Goal: Check status: Check status

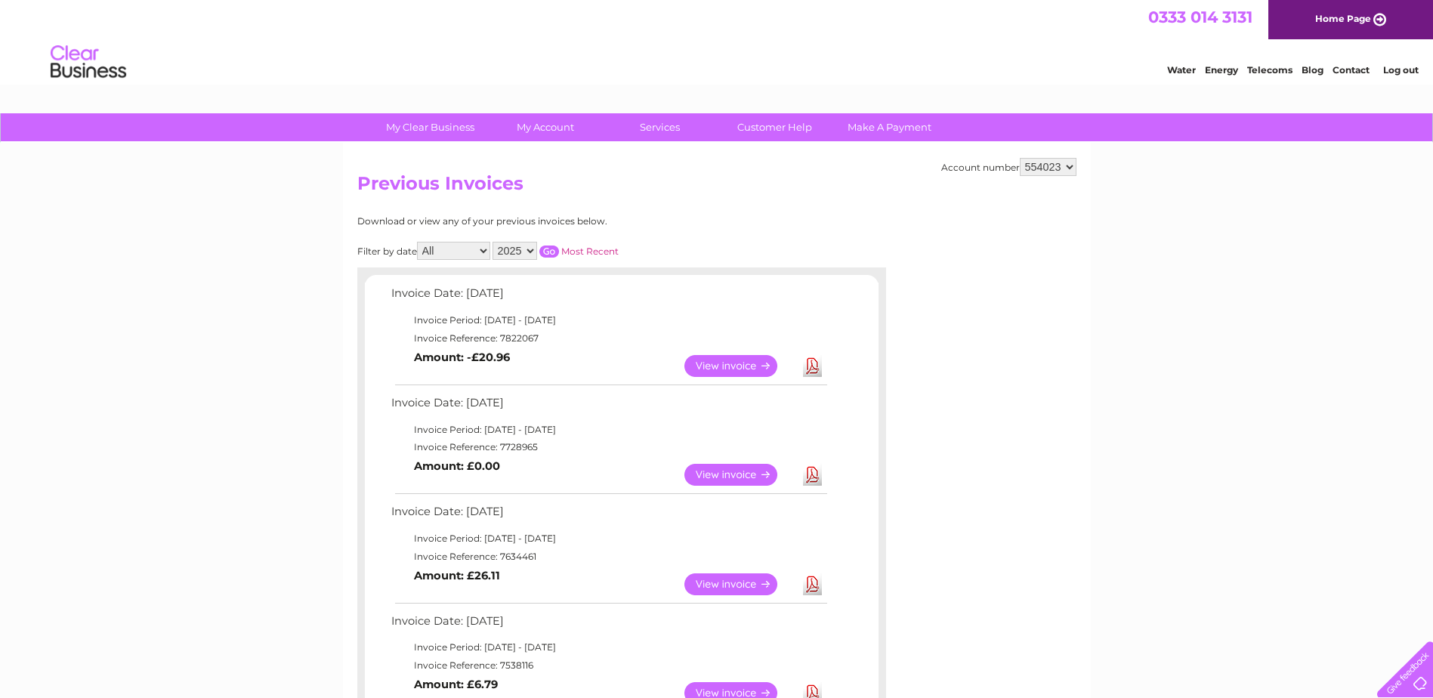
click at [530, 246] on select "2025 2024 2023 2022" at bounding box center [515, 251] width 45 height 18
select select "2024"
click at [494, 242] on select "2025 2024 2023 2022" at bounding box center [515, 251] width 45 height 18
click at [553, 251] on input "button" at bounding box center [549, 252] width 20 height 12
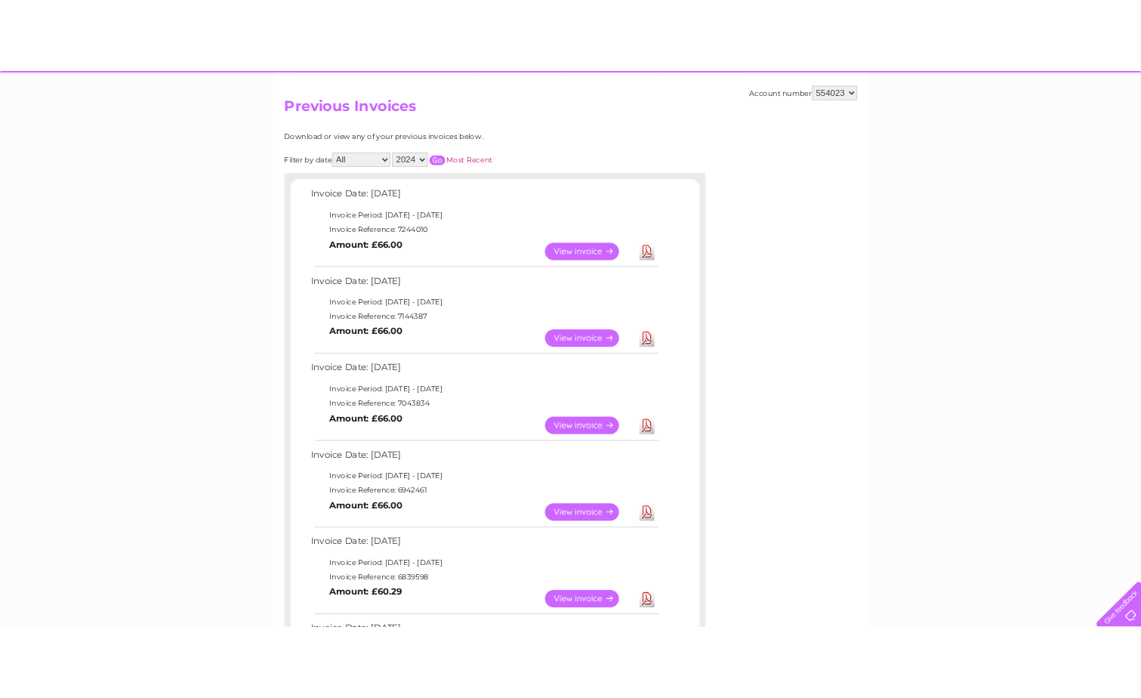
scroll to position [227, 0]
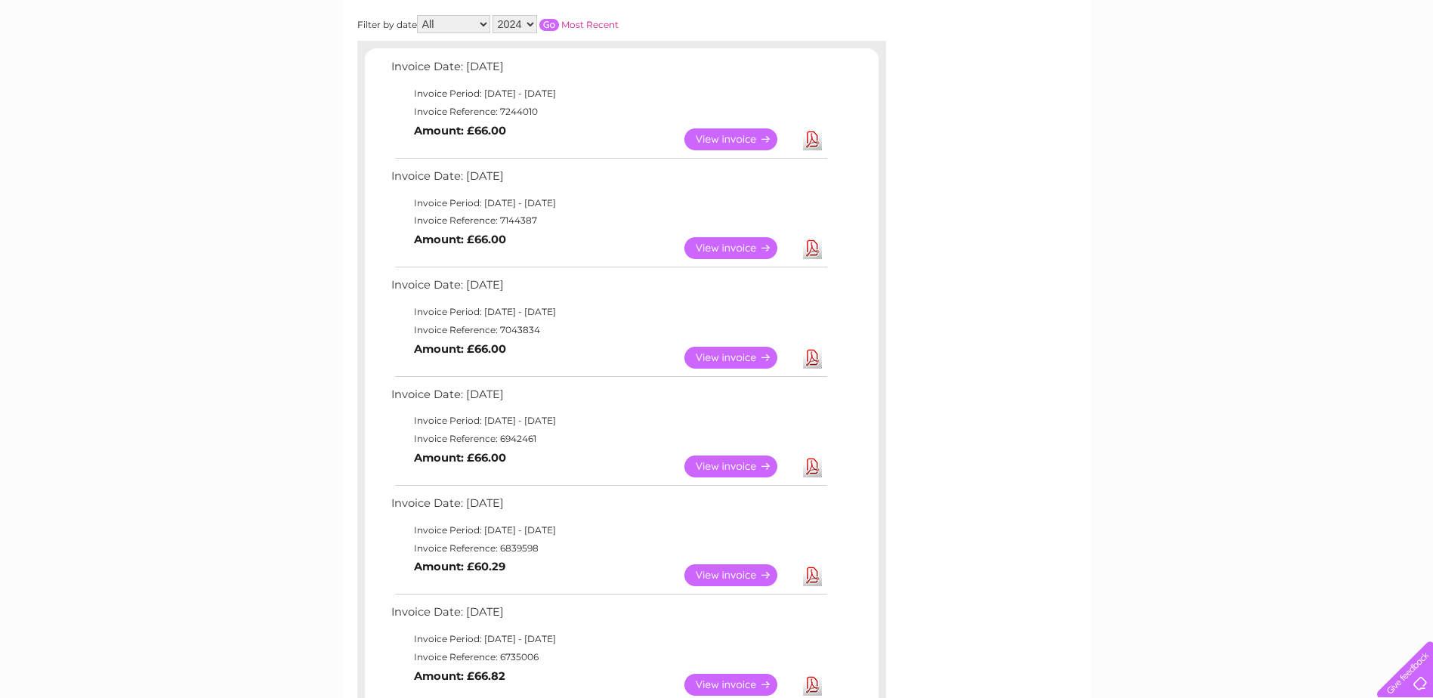
click at [811, 464] on link "Download" at bounding box center [812, 467] width 19 height 22
click at [727, 468] on link "View" at bounding box center [739, 467] width 111 height 22
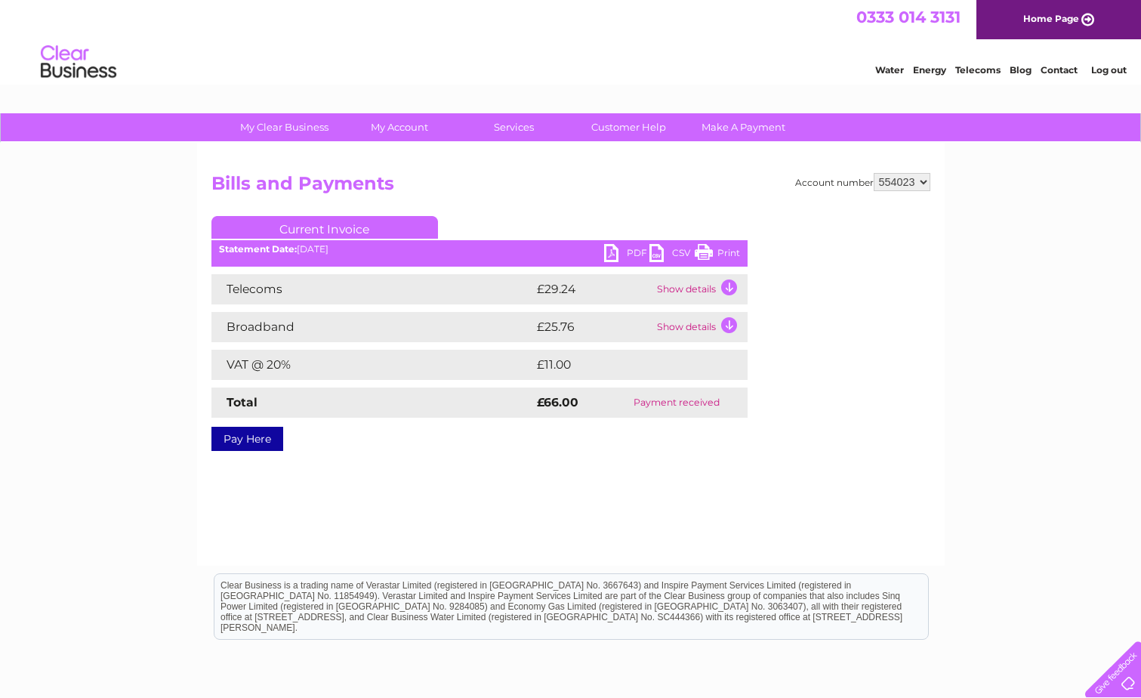
click at [726, 249] on link "Print" at bounding box center [717, 255] width 45 height 22
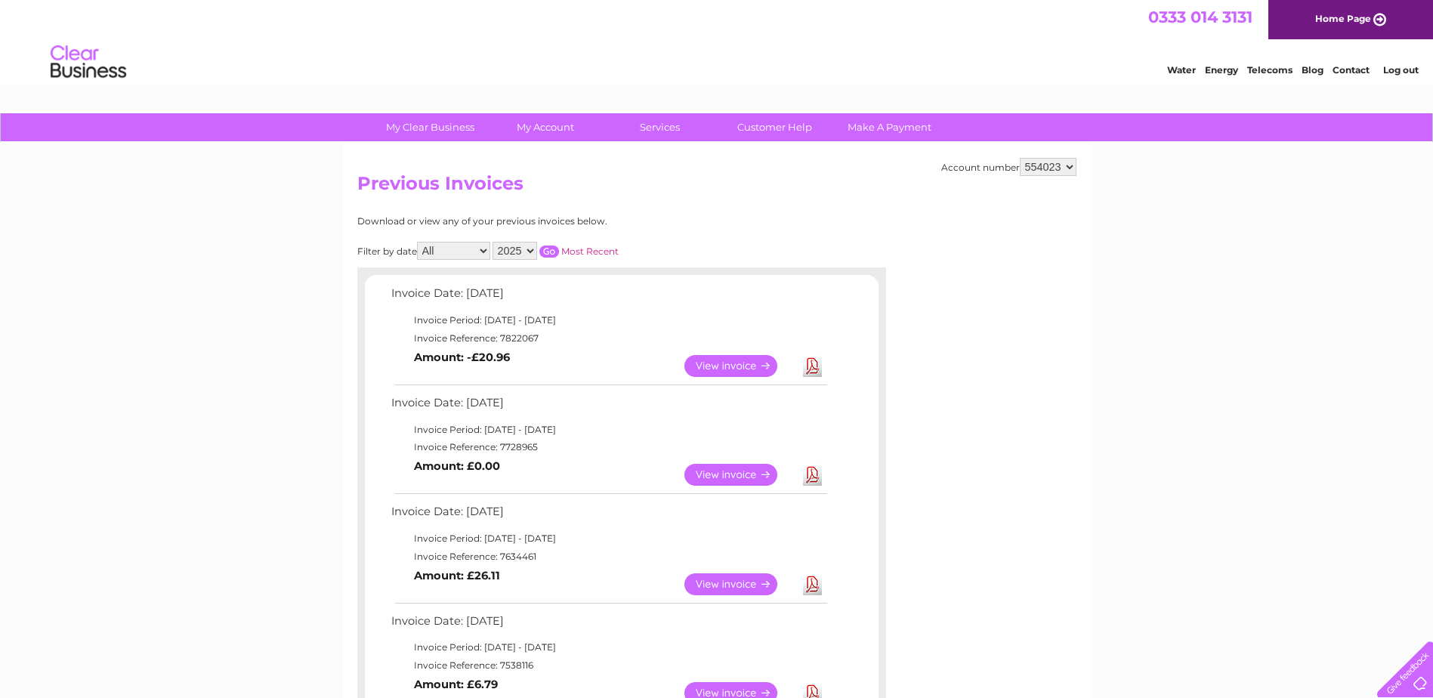
select select "2024"
click at [494, 242] on select "2025 2024 2023 2022" at bounding box center [515, 251] width 45 height 18
click at [551, 249] on input "button" at bounding box center [549, 252] width 20 height 12
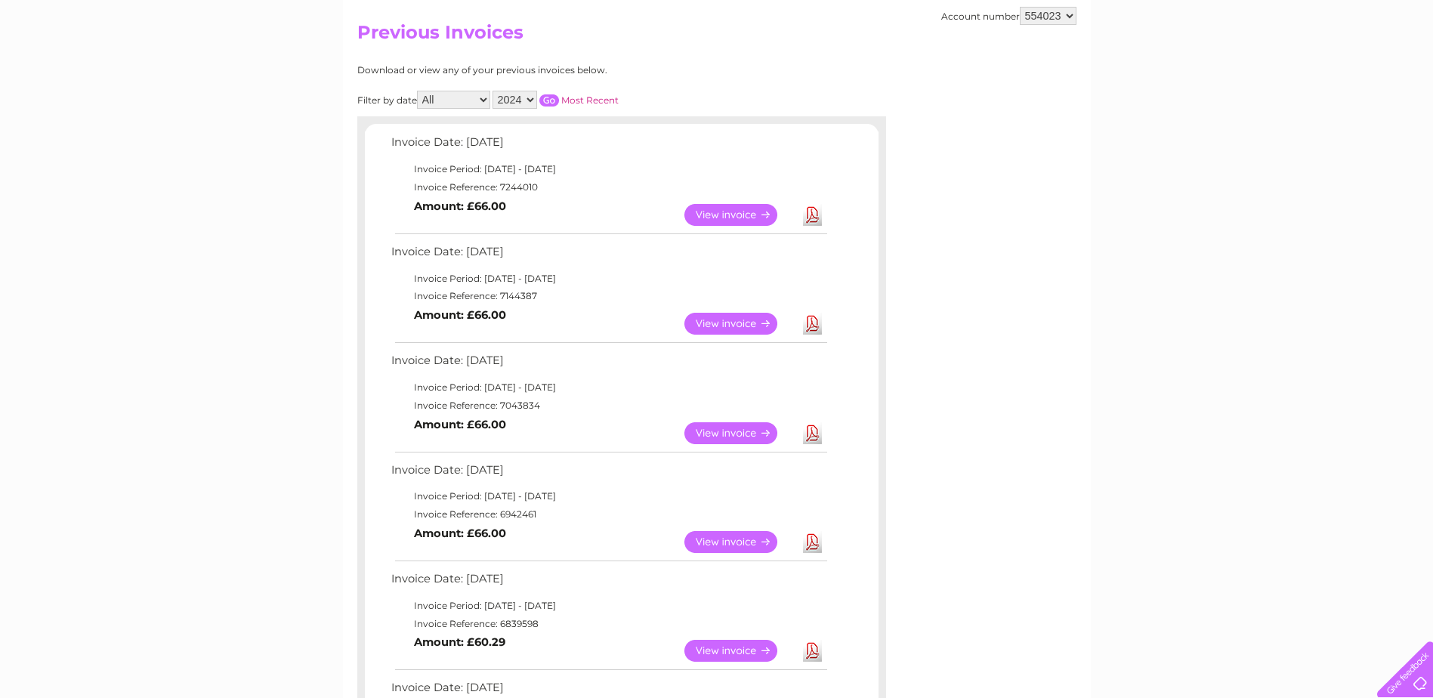
scroll to position [76, 0]
